Goal: Obtain resource: Download file/media

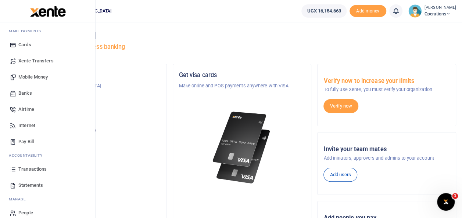
scroll to position [44, 0]
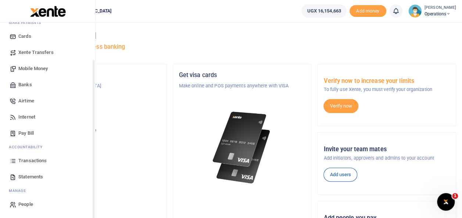
click at [42, 179] on span "Statements" at bounding box center [30, 177] width 25 height 7
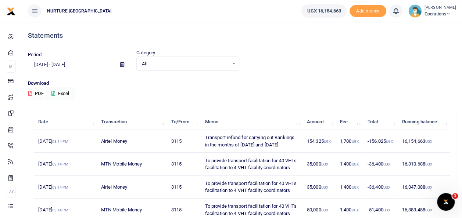
click at [76, 64] on input "[DATE] - [DATE]" at bounding box center [71, 64] width 86 height 13
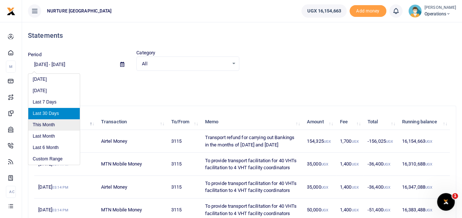
click at [59, 127] on li "This Month" at bounding box center [53, 125] width 51 height 11
type input "[DATE] - [DATE]"
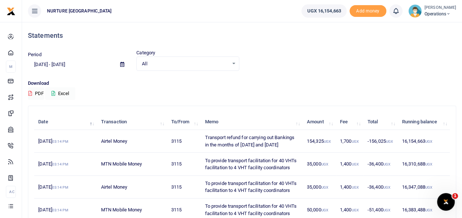
click at [61, 97] on button "Excel" at bounding box center [60, 94] width 30 height 13
